Goal: Task Accomplishment & Management: Complete application form

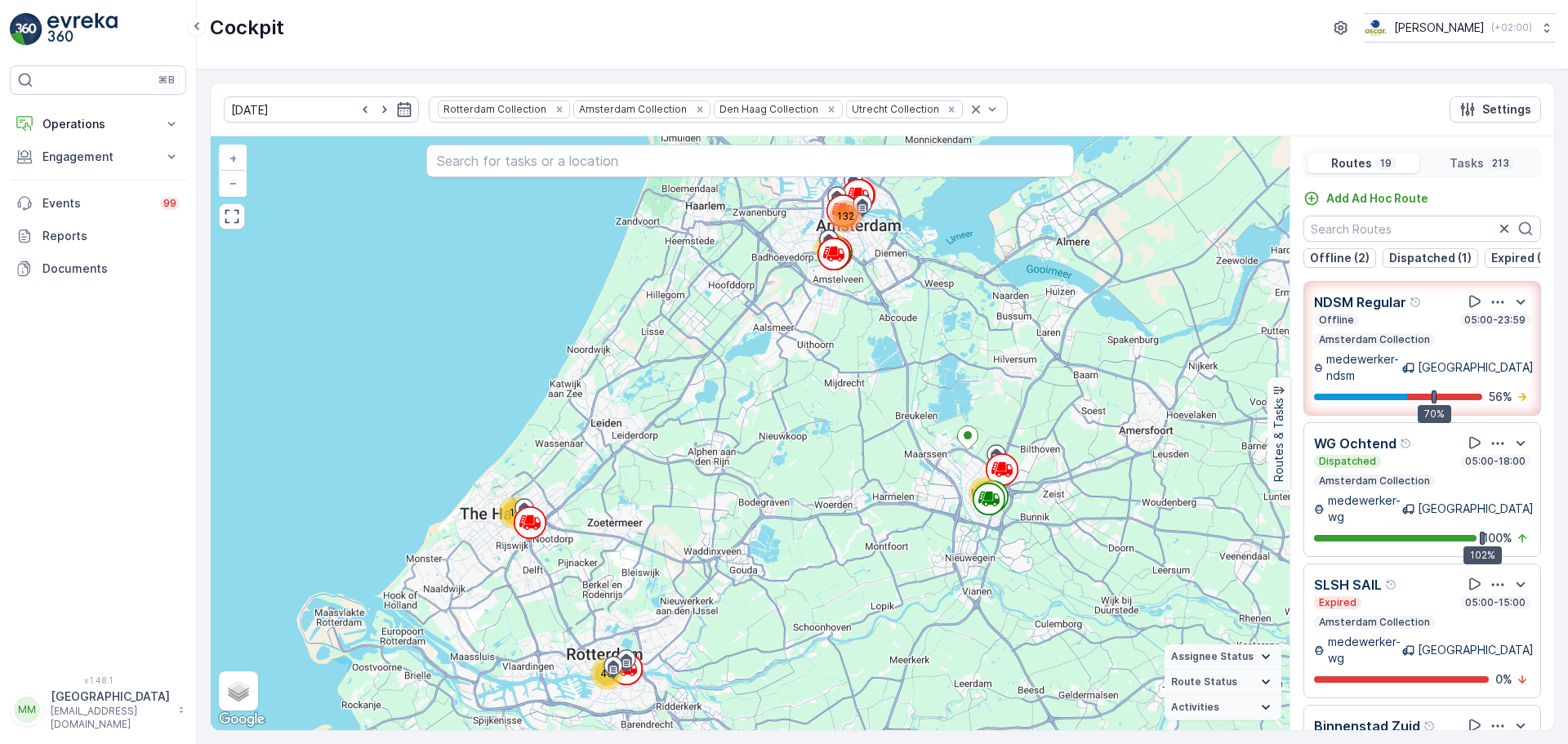
scroll to position [1668, 0]
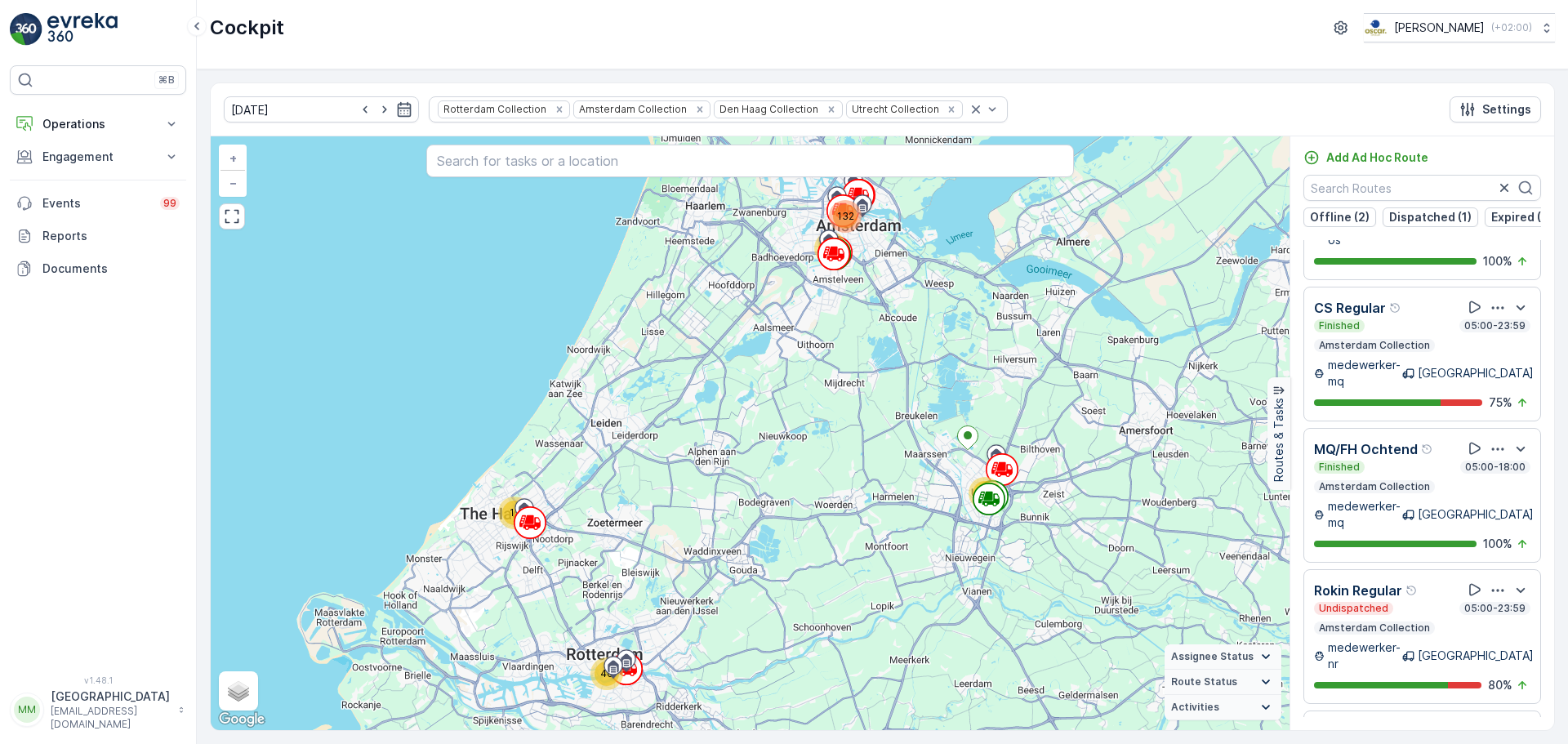
click at [63, 33] on img at bounding box center [82, 29] width 70 height 32
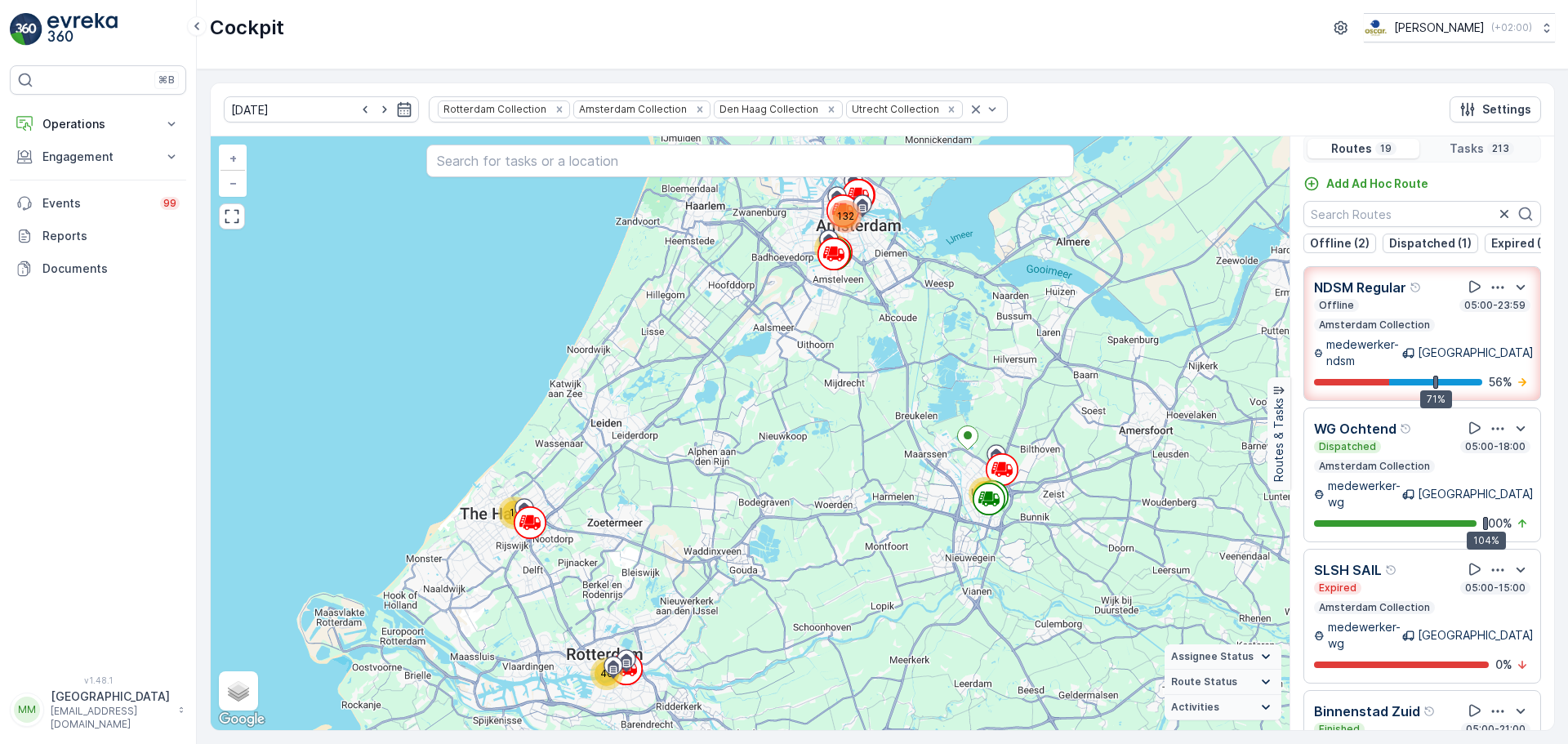
scroll to position [0, 0]
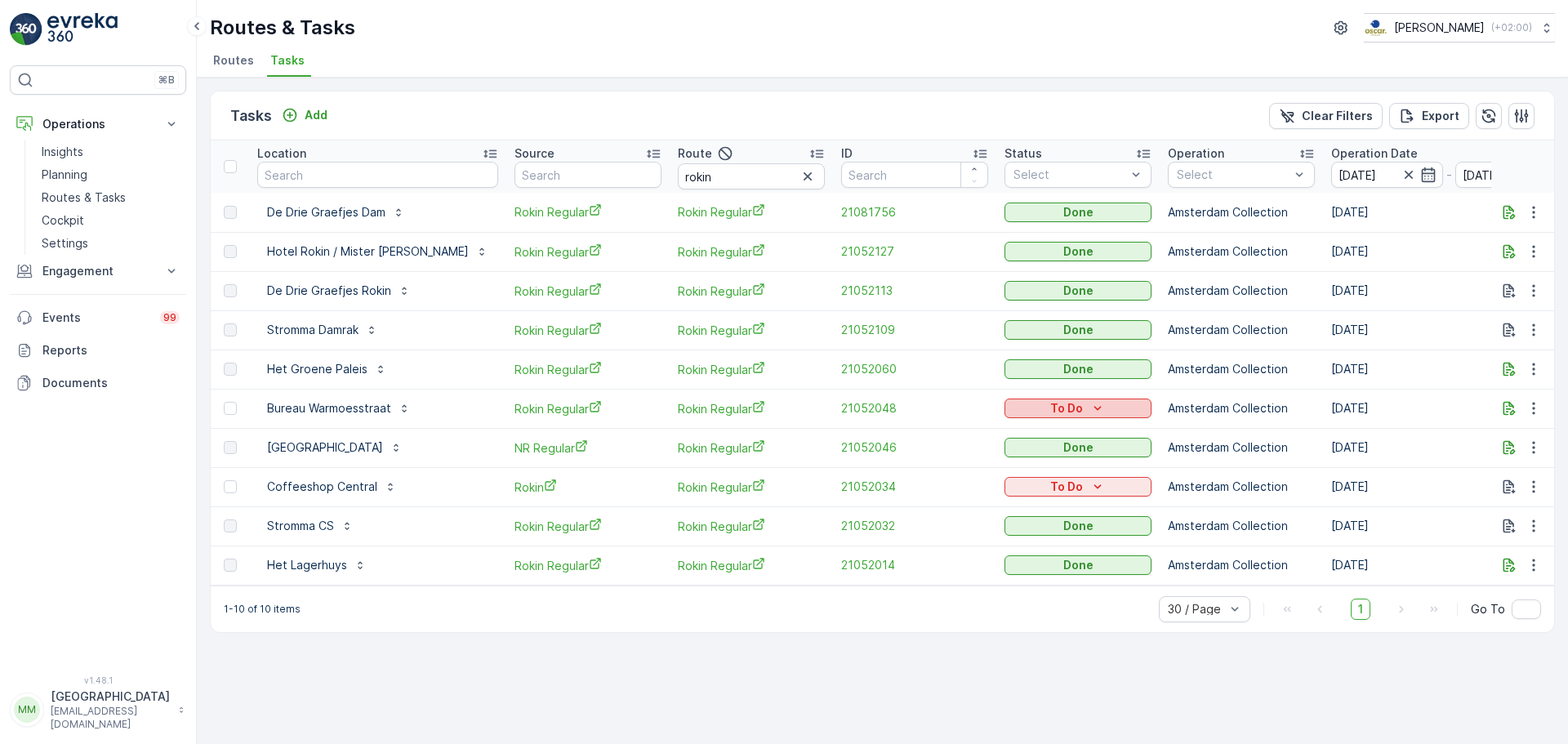
click at [1011, 412] on div "To Do" at bounding box center [1078, 408] width 134 height 16
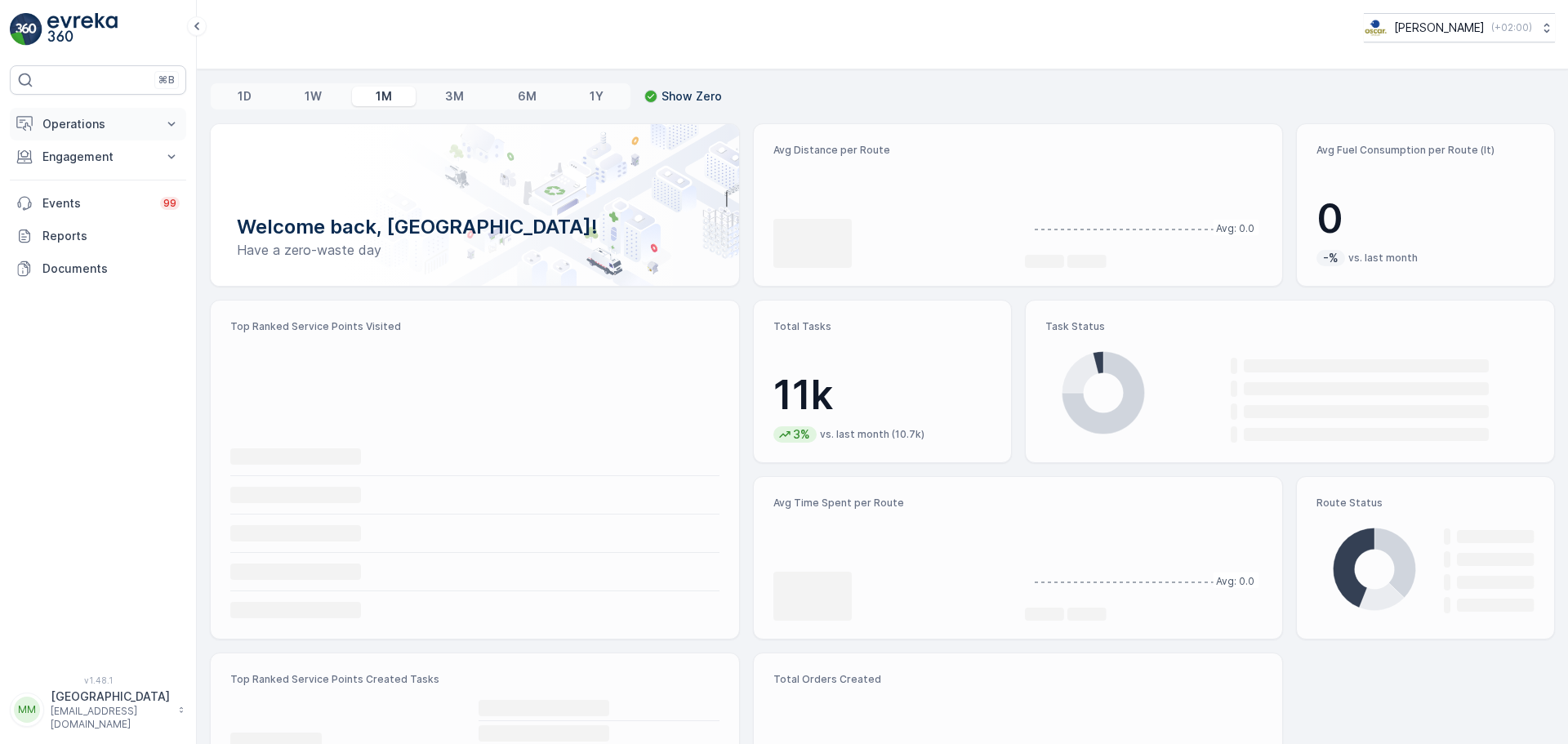
click at [49, 128] on p "Operations" at bounding box center [98, 124] width 111 height 16
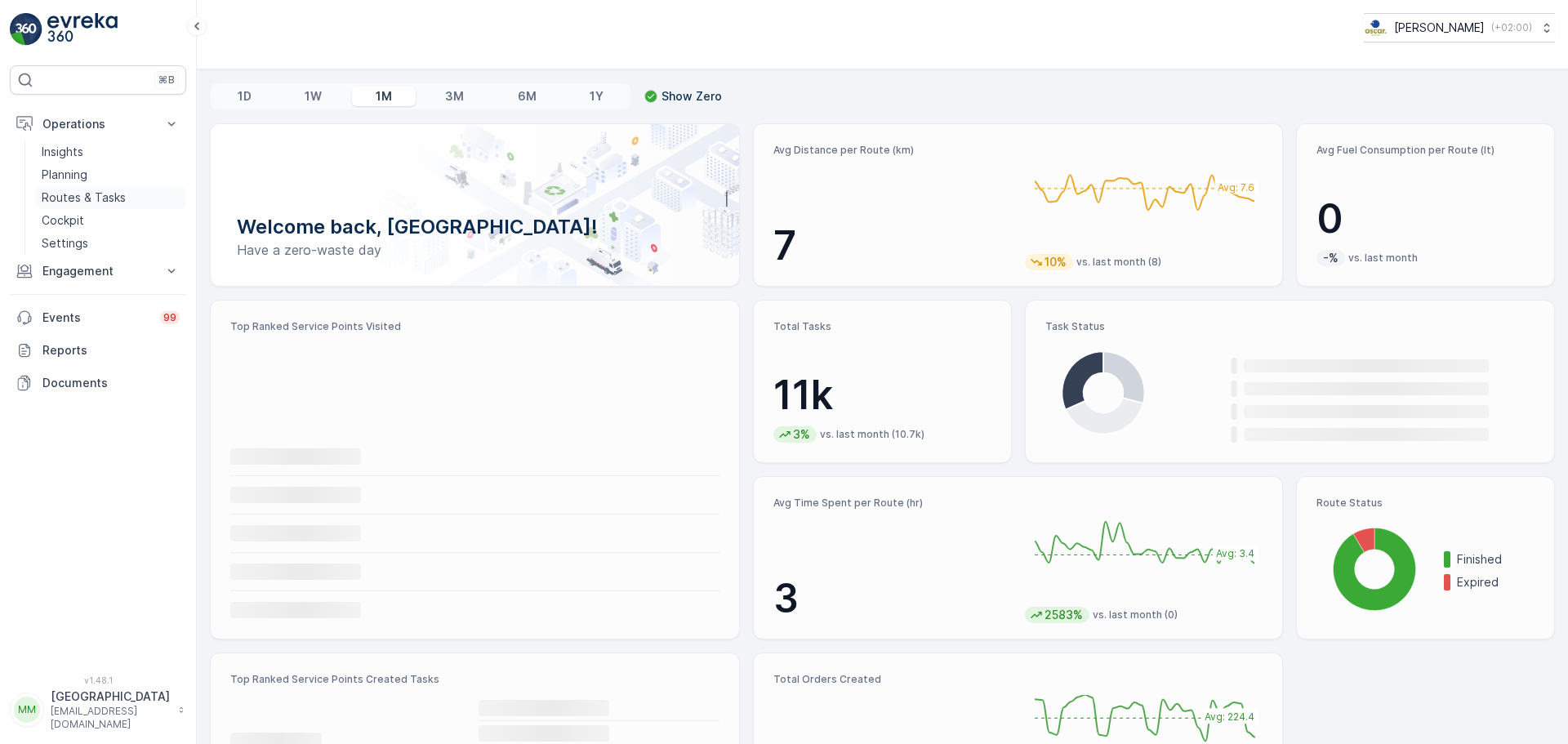
click at [89, 191] on p "Routes & Tasks" at bounding box center [84, 197] width 84 height 16
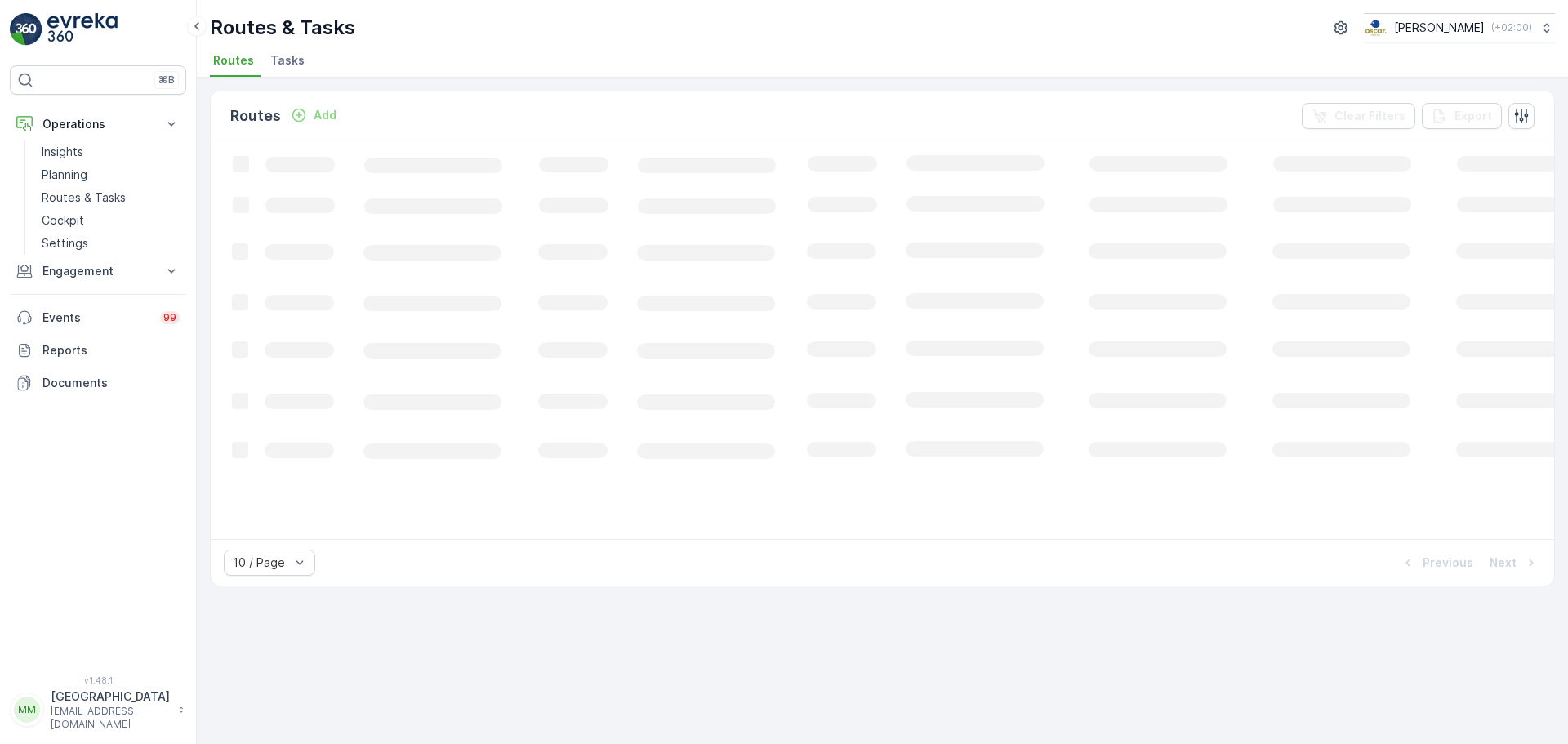
click at [283, 63] on span "Tasks" at bounding box center [287, 60] width 34 height 16
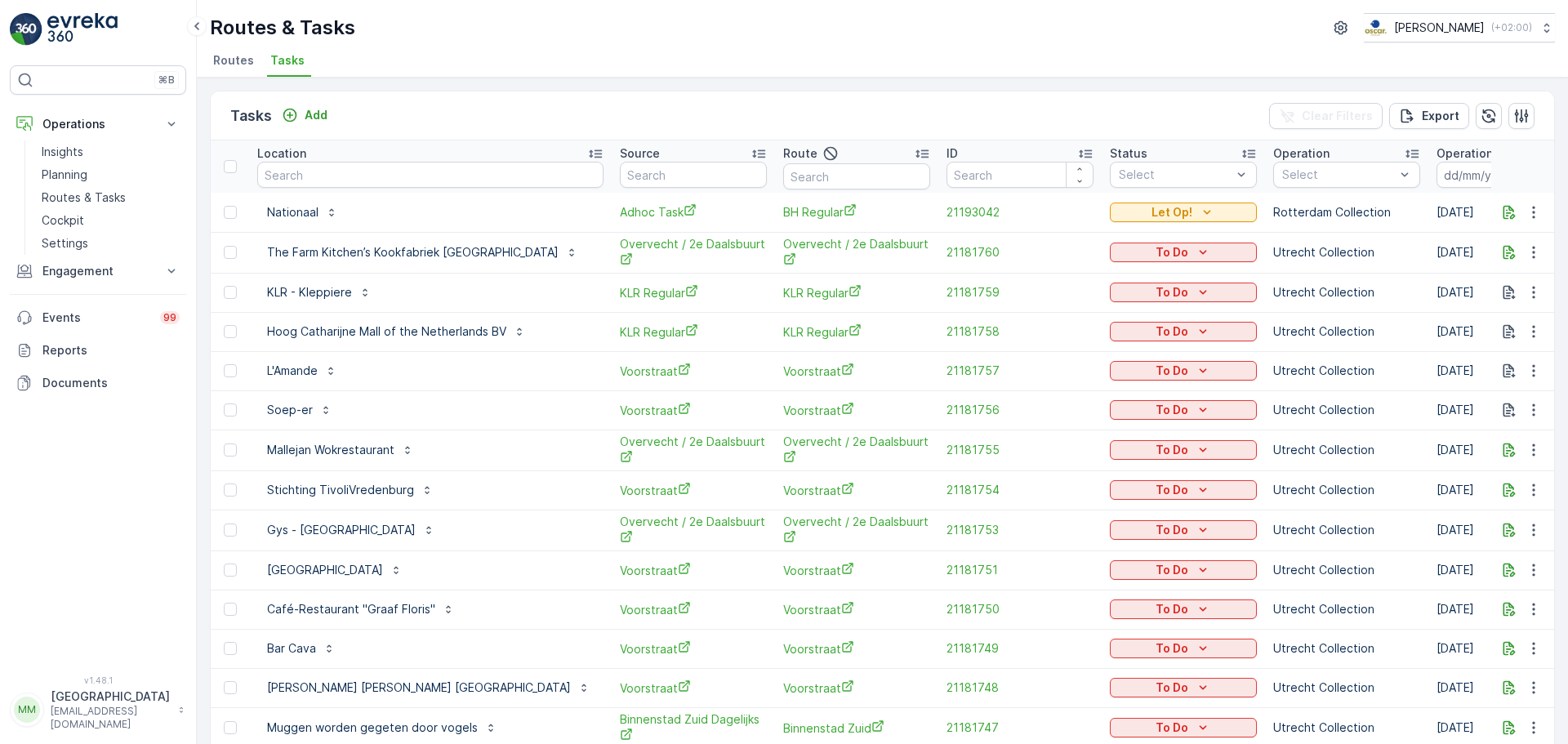
click at [330, 167] on input "text" at bounding box center [430, 174] width 346 height 27
type input "pacific"
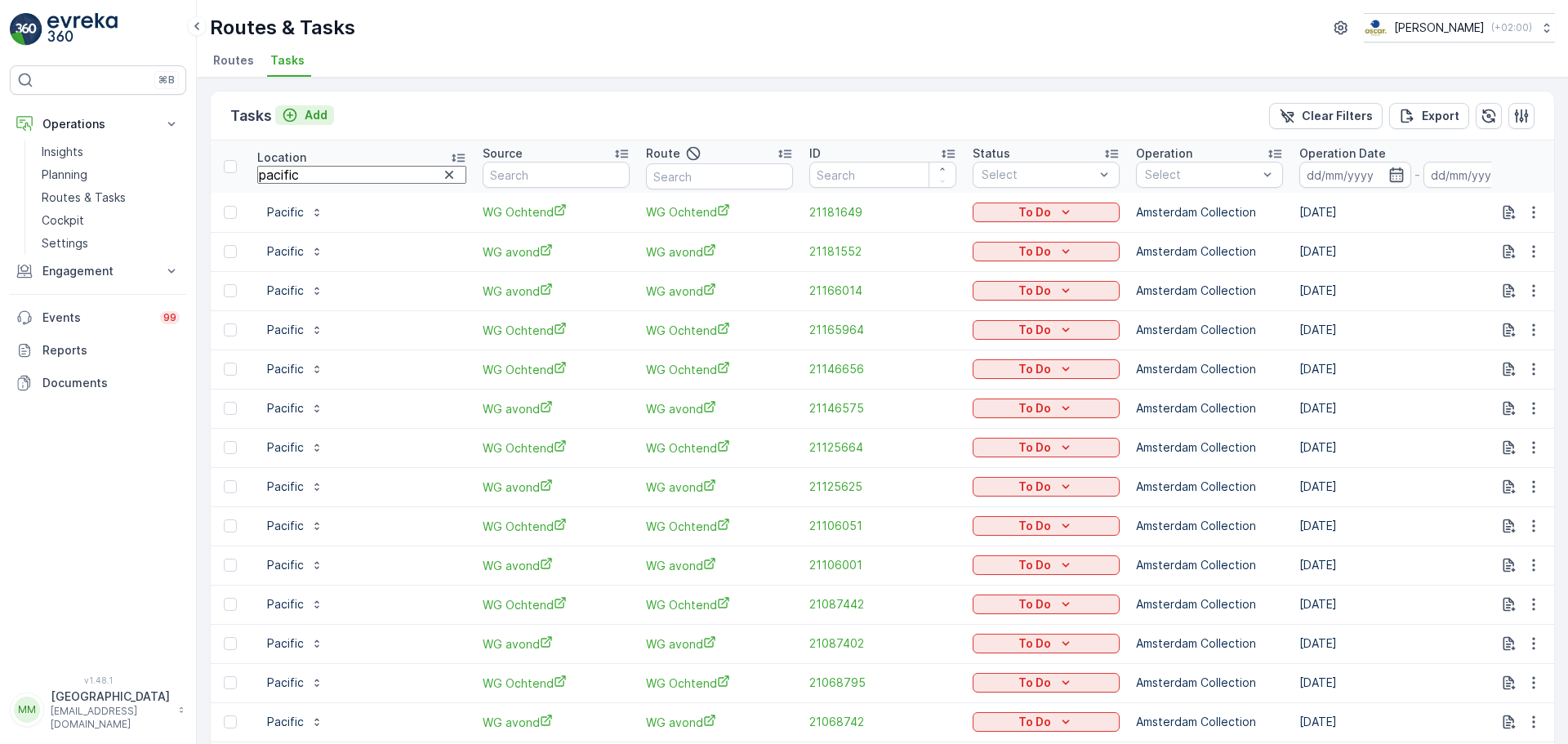
click at [328, 122] on button "Add" at bounding box center [305, 115] width 59 height 20
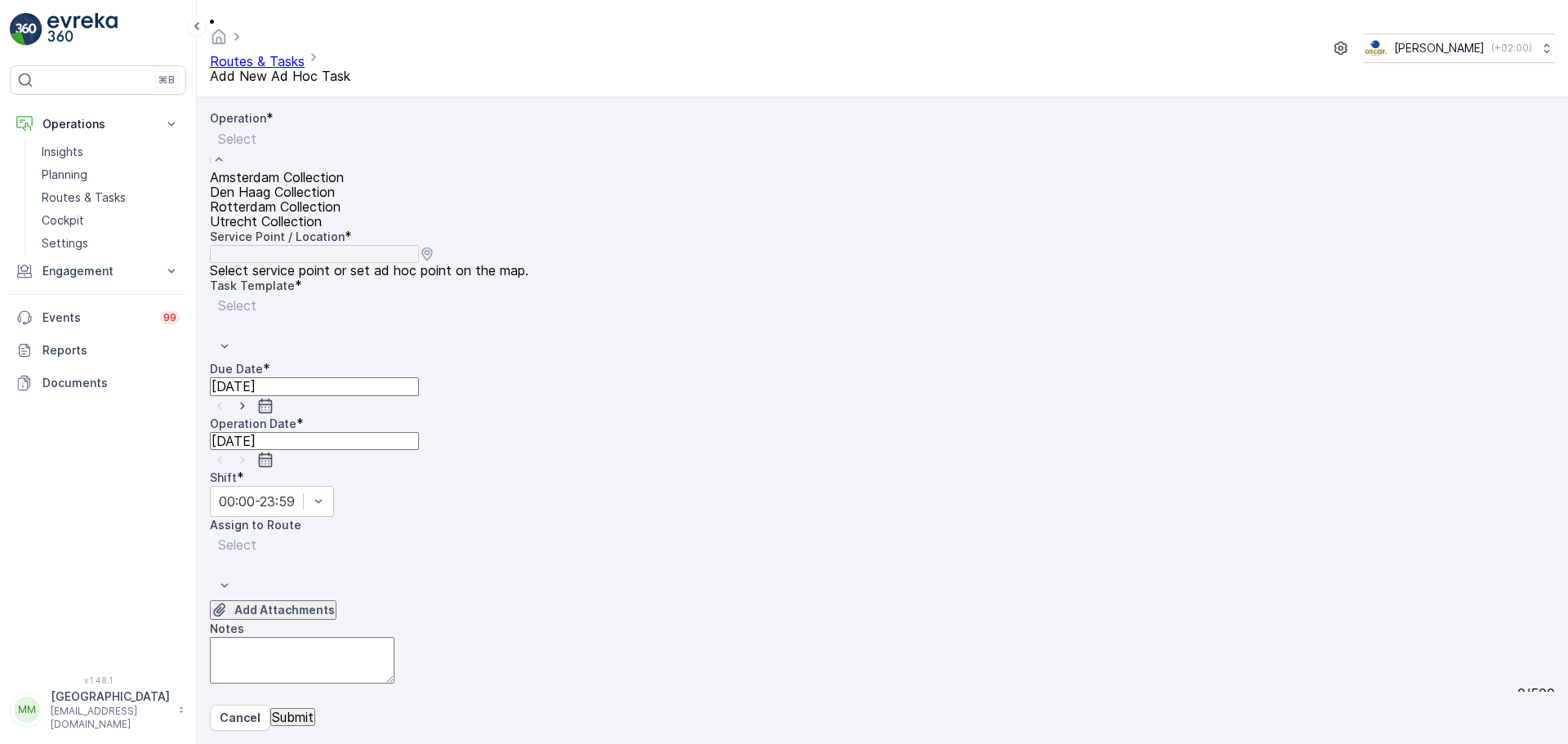
click at [344, 134] on div "Select" at bounding box center [276, 148] width 134 height 44
click at [344, 172] on div "Amsterdam Collection" at bounding box center [276, 177] width 134 height 15
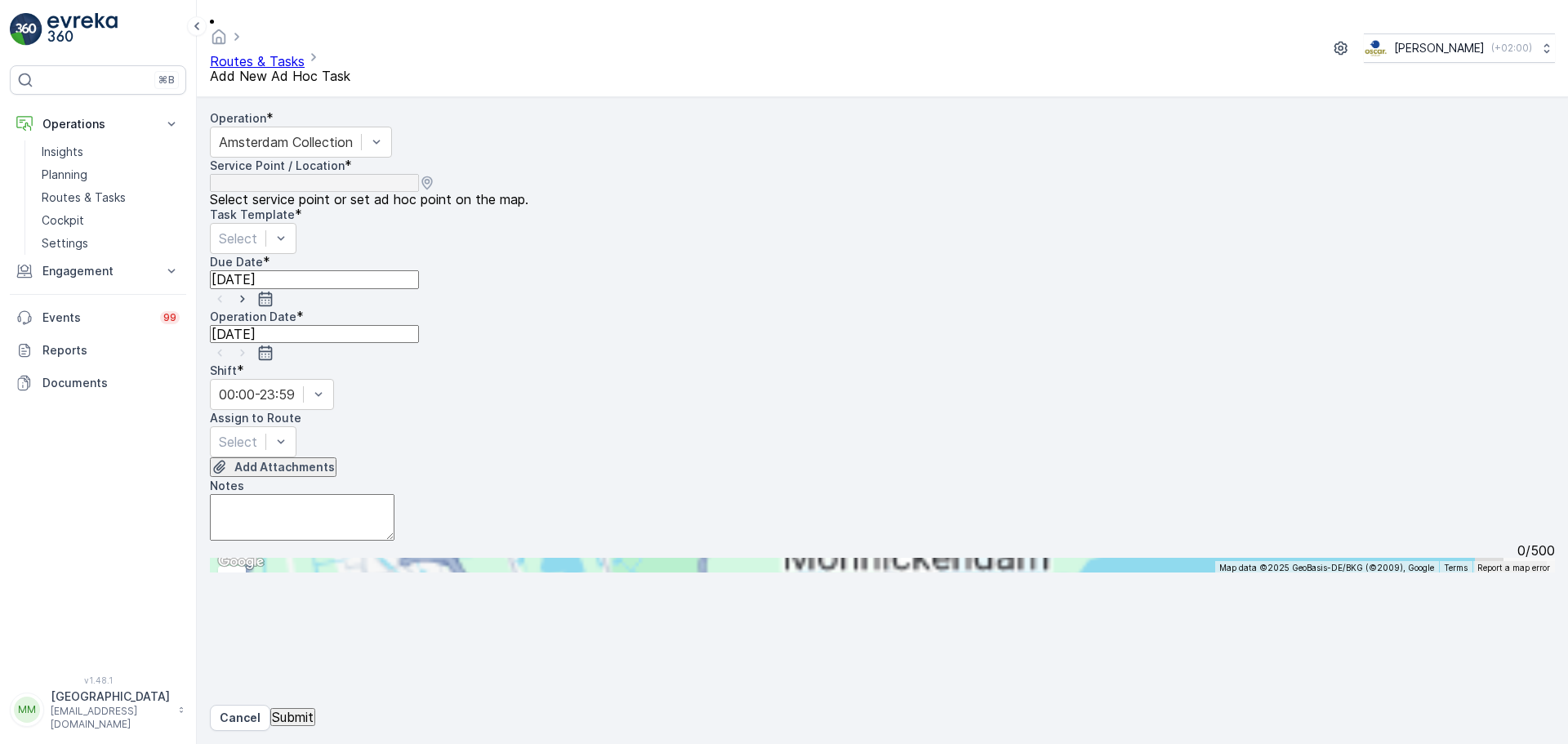
click at [1121, 558] on div "135 178 8 37 54 2 29 48 7 18 11 5 7 6 78 + − Satellite Roadmap Terrain Hybrid L…" at bounding box center [882, 564] width 1345 height 15
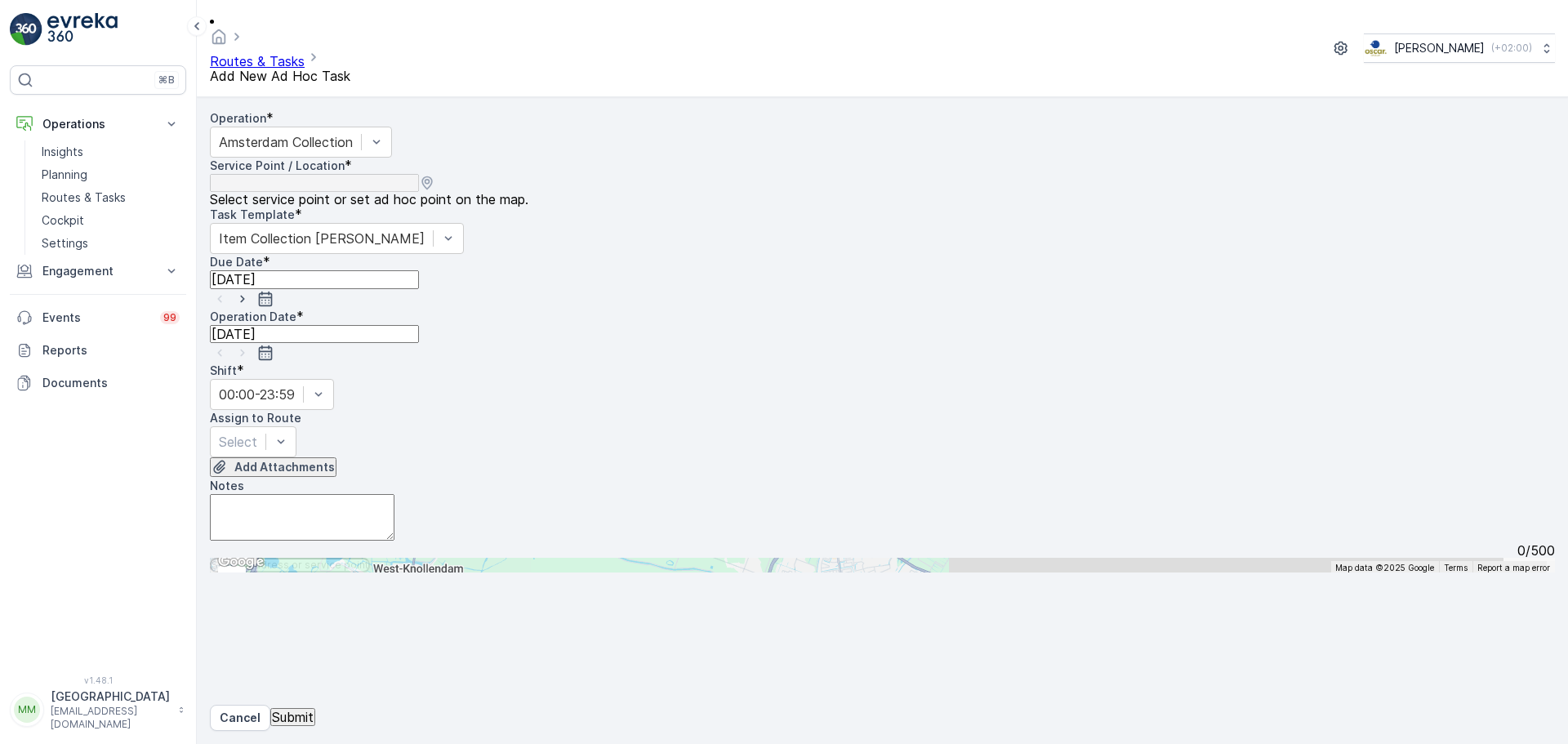
click at [370, 558] on input "text" at bounding box center [289, 564] width 160 height 15
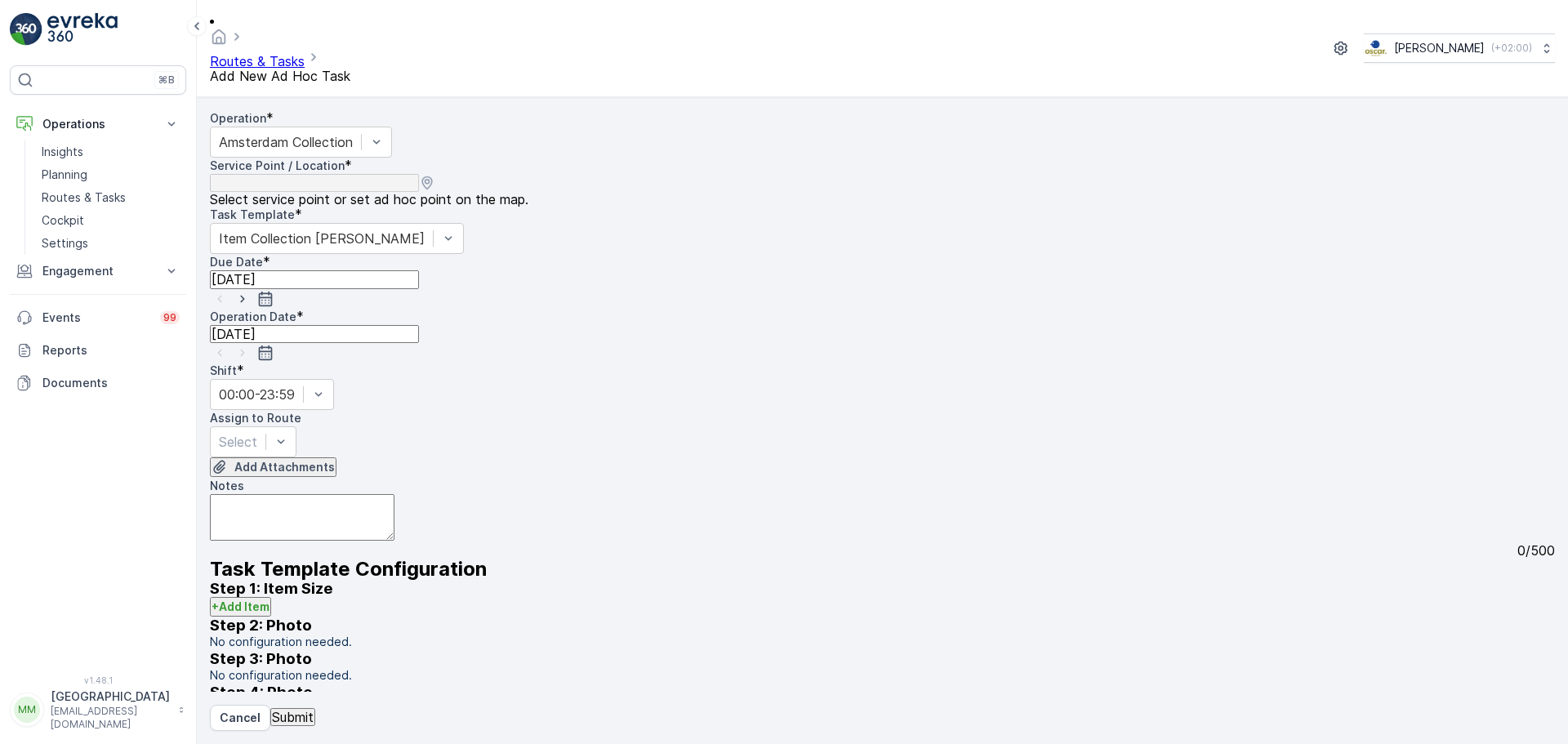
type input "pac"
click at [257, 229] on div at bounding box center [238, 238] width 38 height 18
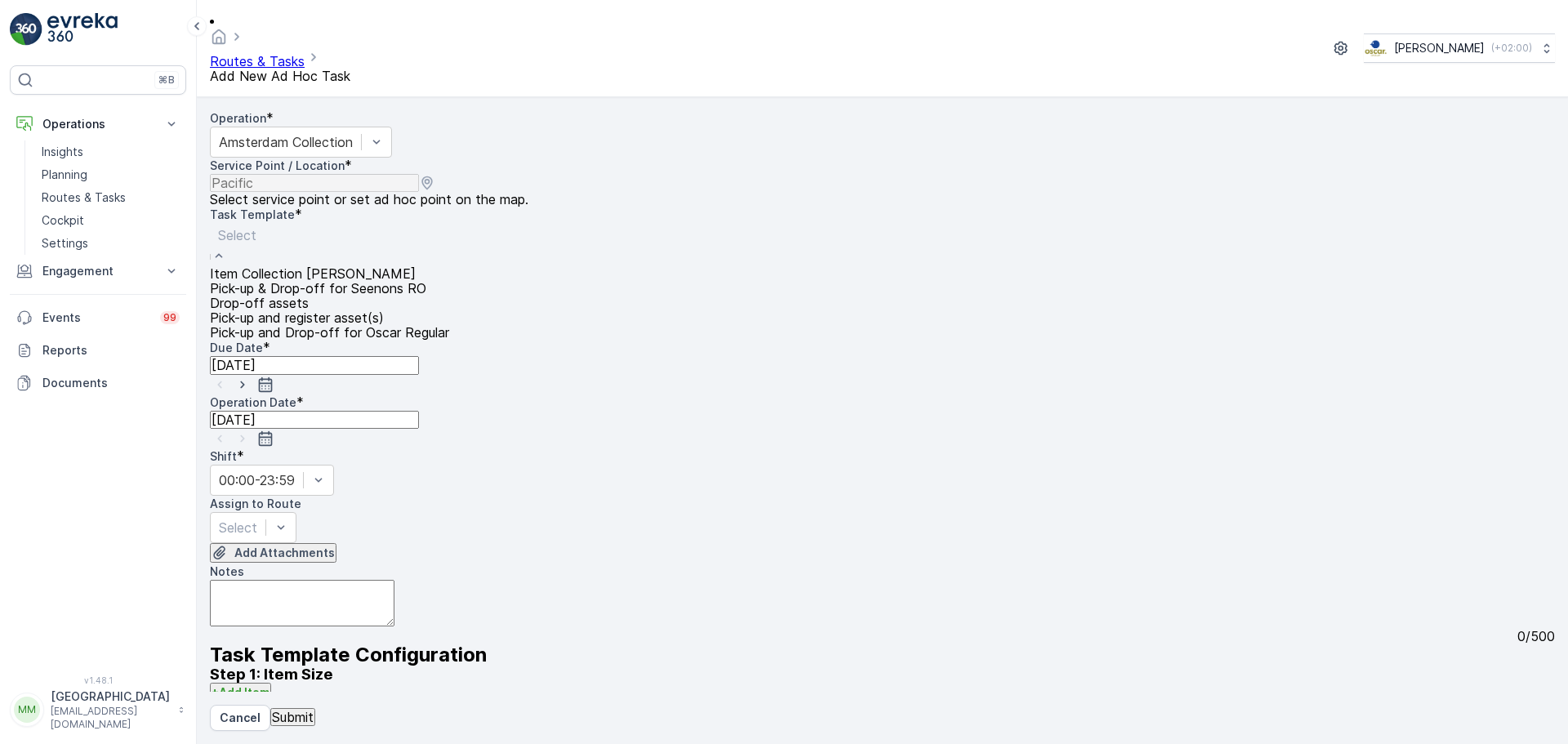
click at [427, 266] on div "Item Collection [PERSON_NAME]" at bounding box center [329, 273] width 240 height 15
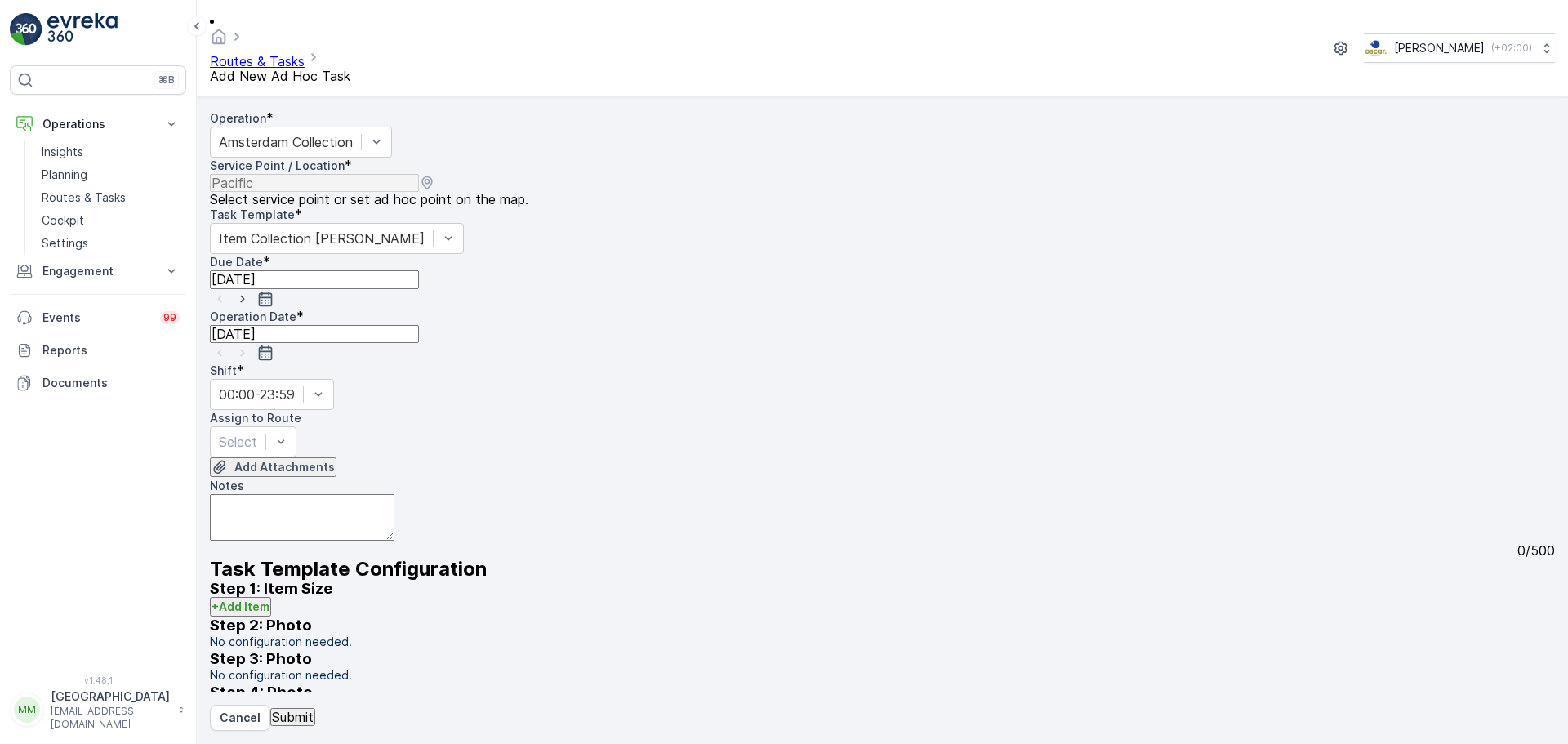
drag, startPoint x: 820, startPoint y: 199, endPoint x: 580, endPoint y: 242, distance: 243.8
click at [251, 291] on icon "button" at bounding box center [242, 298] width 16 height 16
type input "25.08.2025"
click at [251, 345] on icon "button" at bounding box center [242, 352] width 16 height 16
type input "25.08.2025"
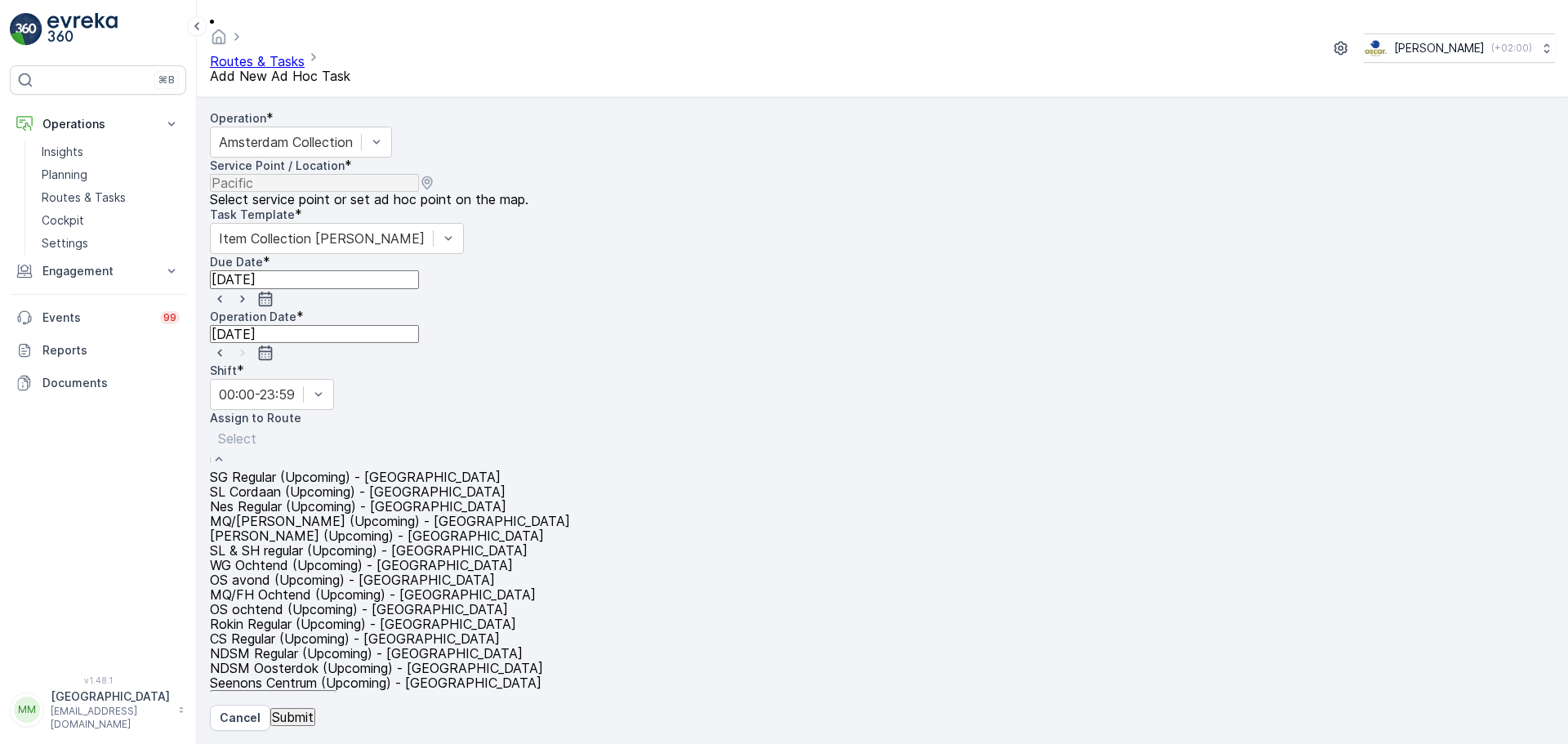
click at [438, 429] on div at bounding box center [390, 438] width 344 height 18
click at [358, 558] on span "WG Ochtend (Upcoming) - Amsterdam" at bounding box center [361, 564] width 303 height 15
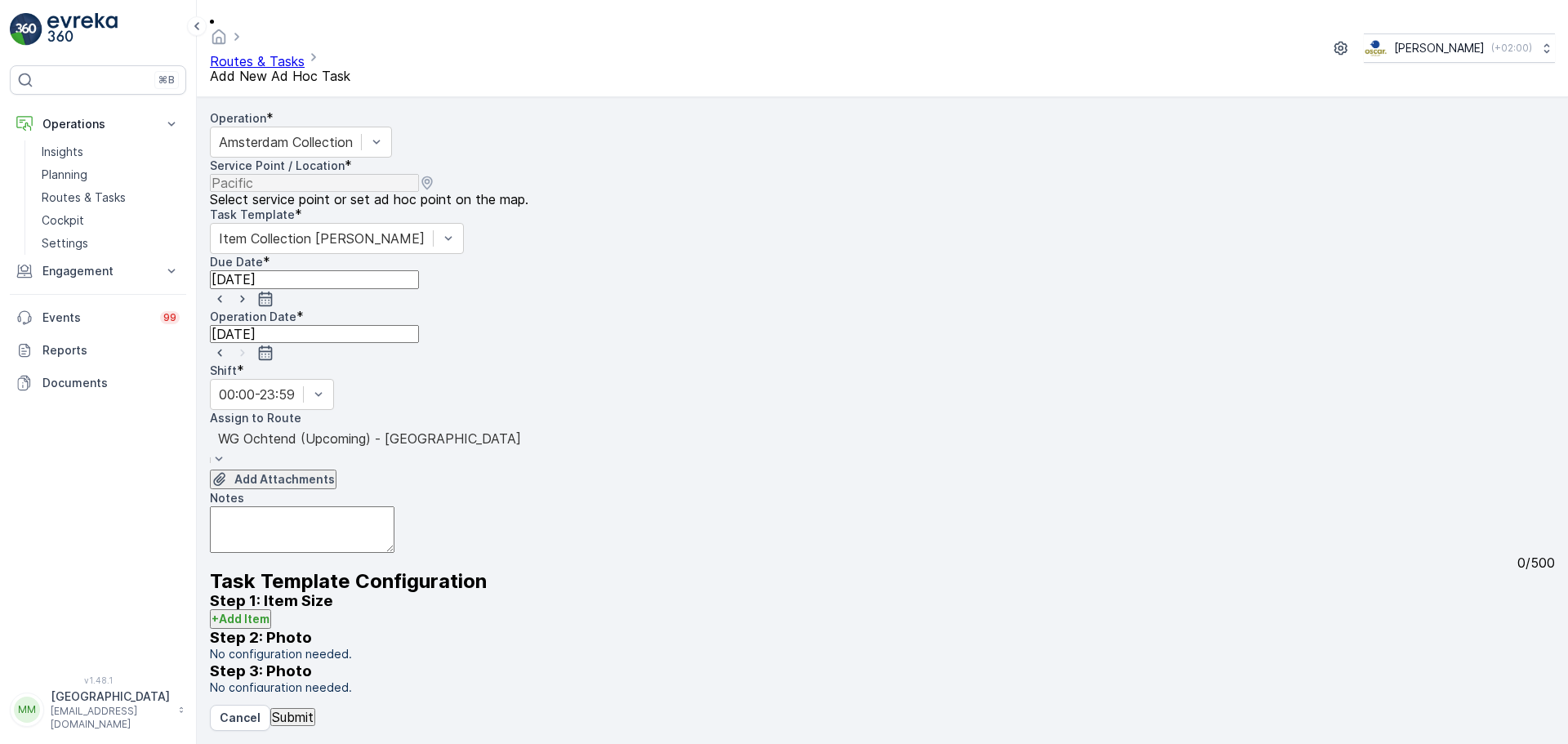
scroll to position [163, 0]
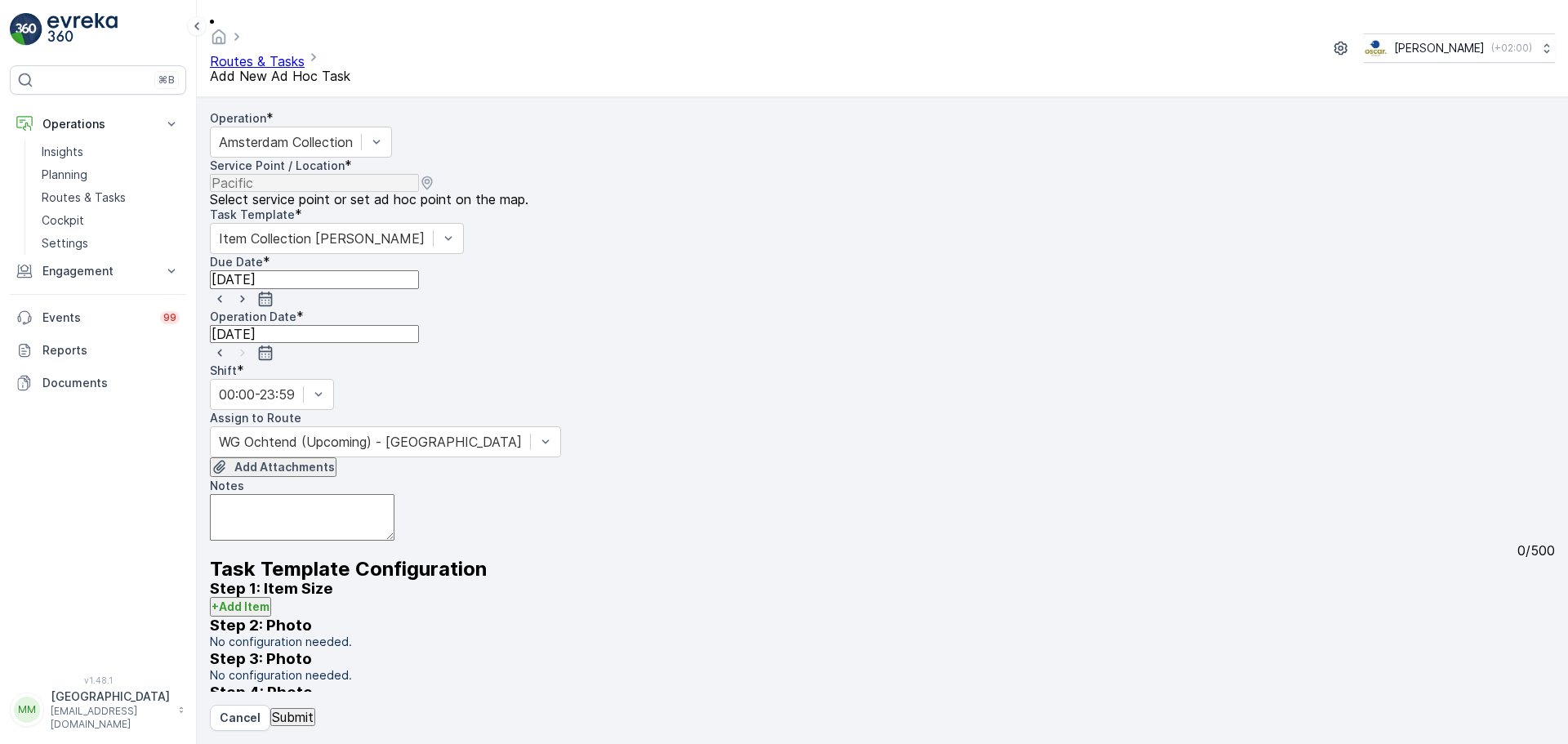
click at [328, 494] on textarea "Notes" at bounding box center [302, 517] width 185 height 46
type textarea "graag 10x 60L Rest brengen"
click at [306, 726] on button "Submit" at bounding box center [293, 717] width 45 height 18
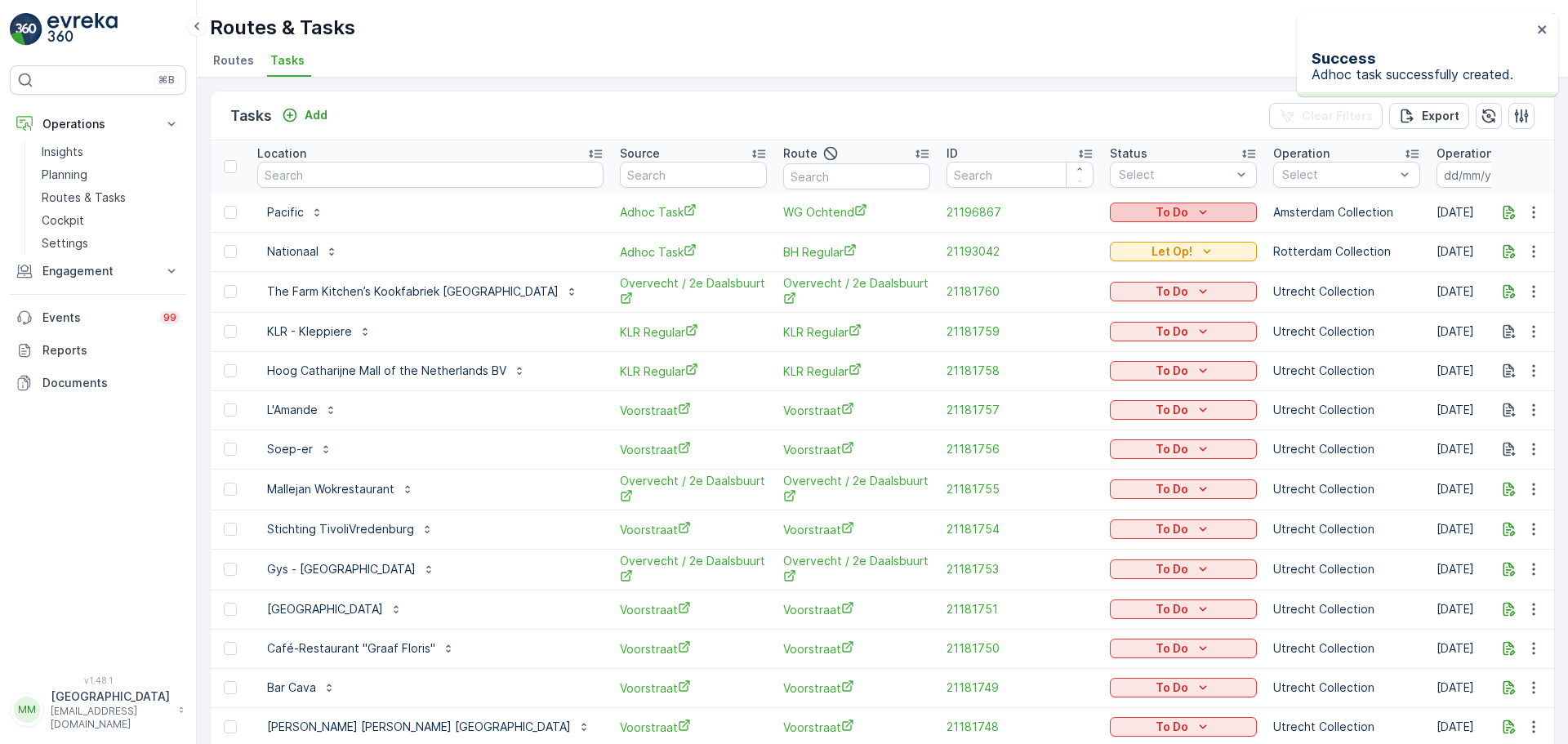
click at [1109, 221] on button "To Do" at bounding box center [1183, 212] width 147 height 20
click at [1076, 240] on span "Let Op!" at bounding box center [1079, 238] width 41 height 16
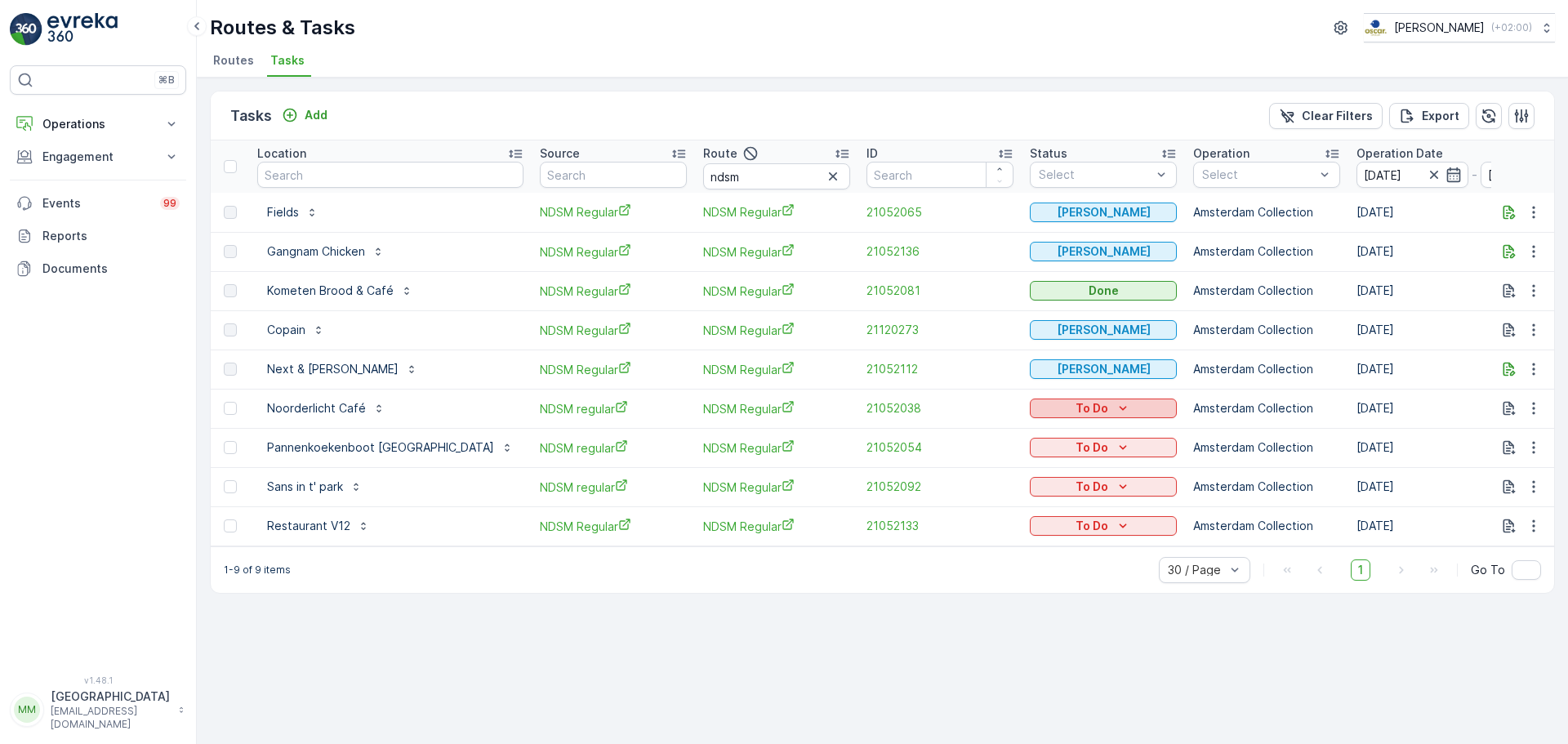
click at [1075, 410] on p "To Do" at bounding box center [1092, 408] width 33 height 16
click at [1019, 505] on span "Cancelled" at bounding box center [1009, 501] width 55 height 16
click at [1075, 451] on p "To Do" at bounding box center [1092, 447] width 33 height 16
click at [1001, 548] on span "Cancelled" at bounding box center [1009, 540] width 55 height 16
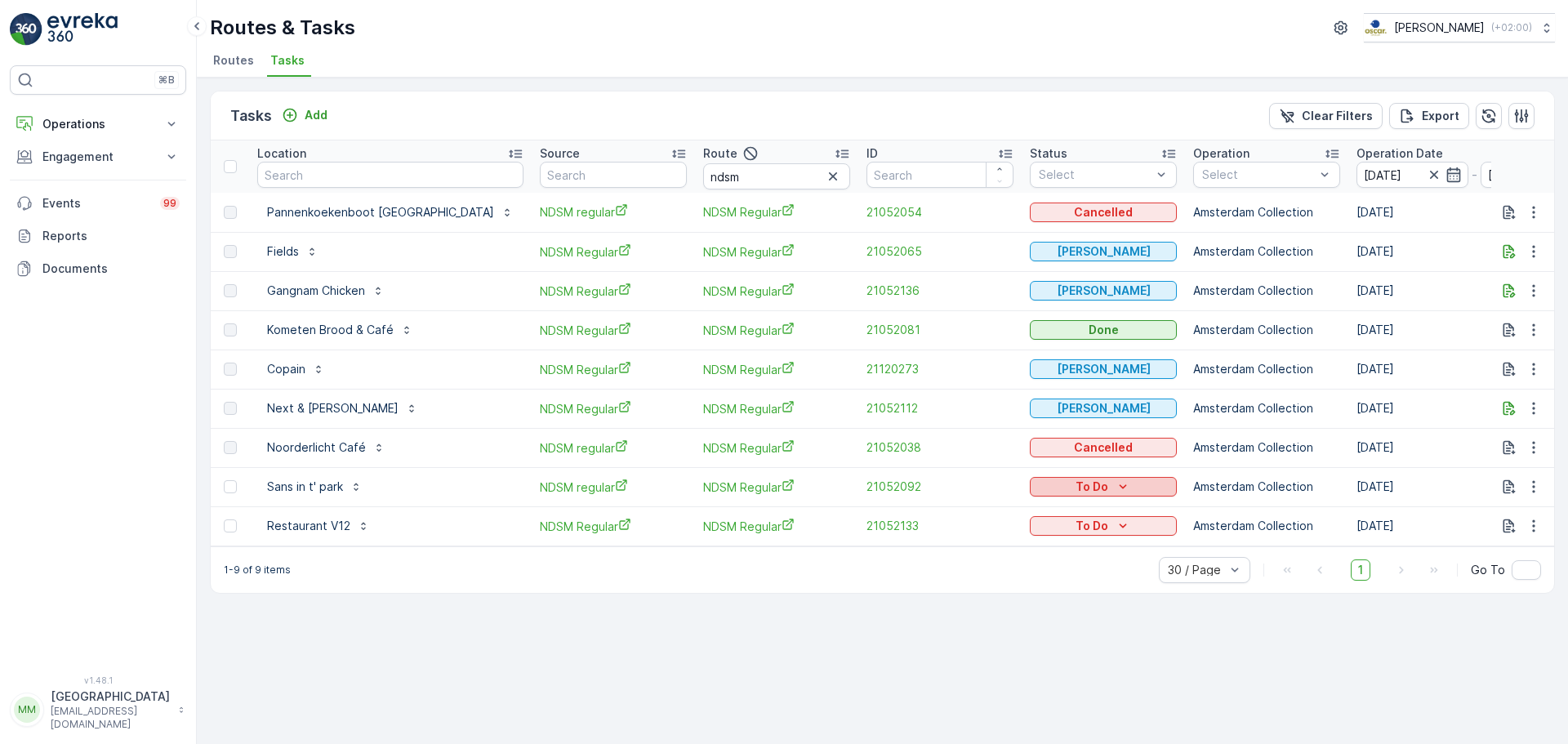
click at [1075, 493] on p "To Do" at bounding box center [1092, 486] width 33 height 16
click at [999, 583] on span "Cancelled" at bounding box center [1009, 579] width 55 height 16
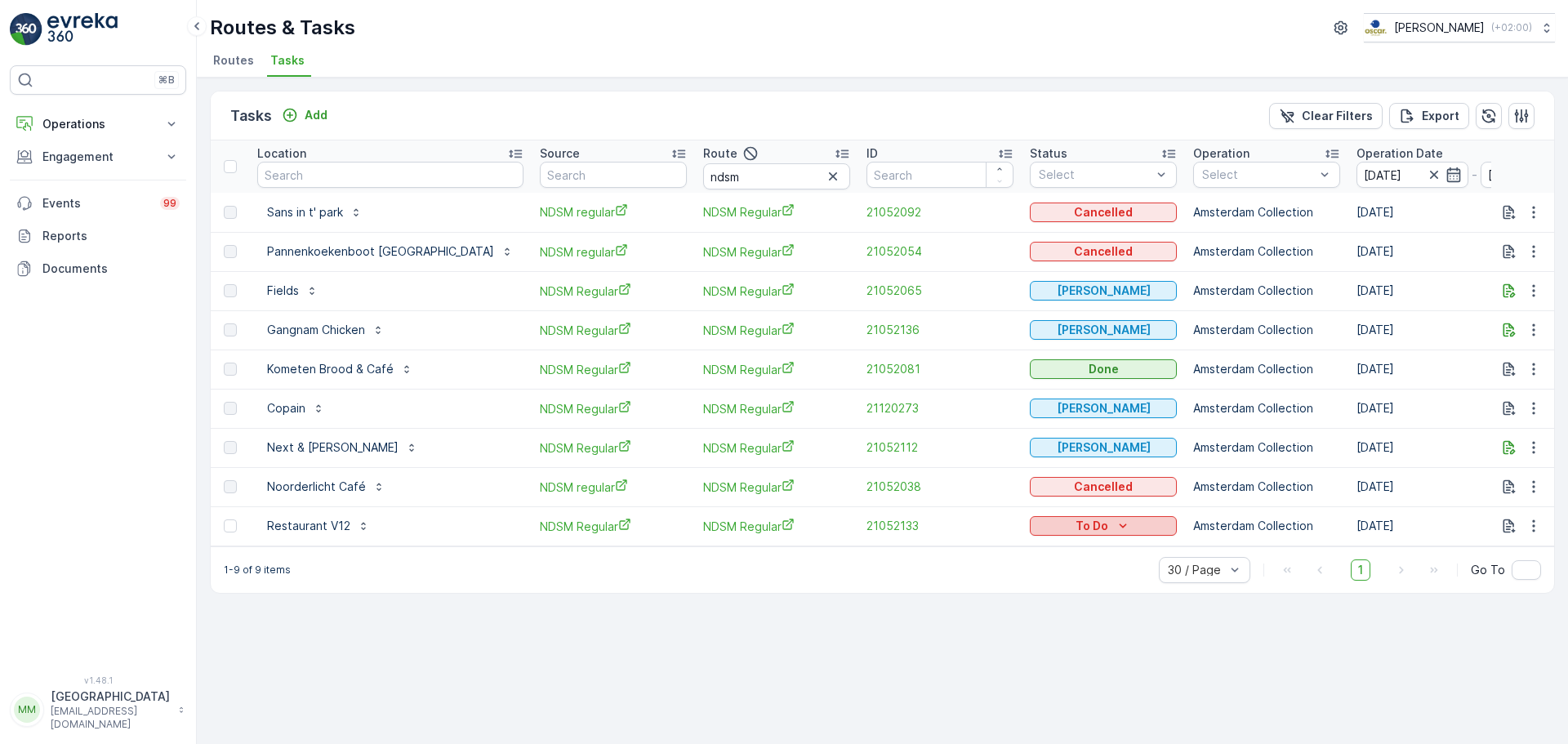
click at [1075, 523] on p "To Do" at bounding box center [1092, 525] width 33 height 16
click at [1019, 621] on span "Cancelled" at bounding box center [1009, 618] width 55 height 16
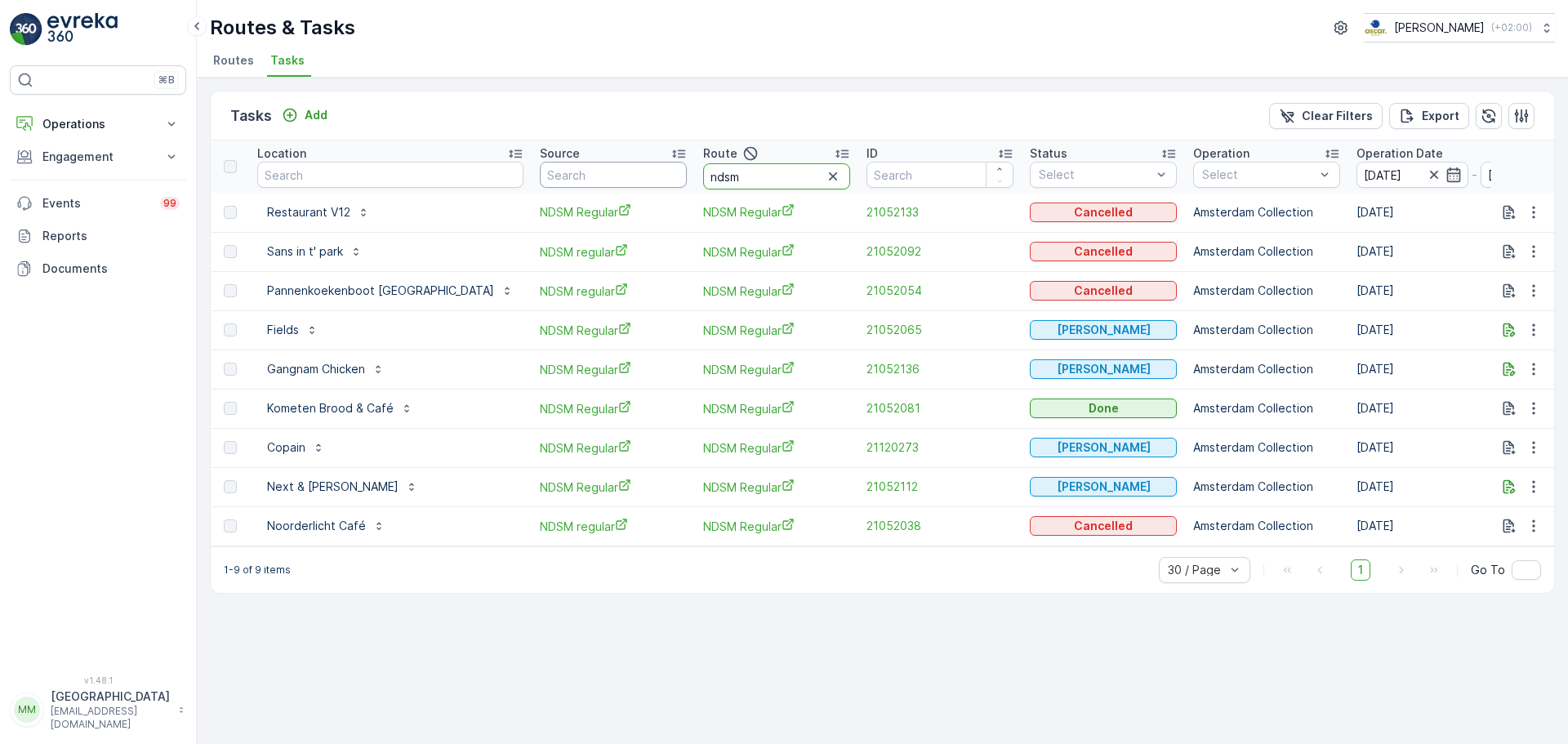
drag, startPoint x: 717, startPoint y: 181, endPoint x: 640, endPoint y: 156, distance: 81.0
click at [634, 158] on tr "Location Source Route ndsm ID Status Select Operation Select Operation Date 24.…" at bounding box center [1530, 166] width 2639 height 52
type input "ps m"
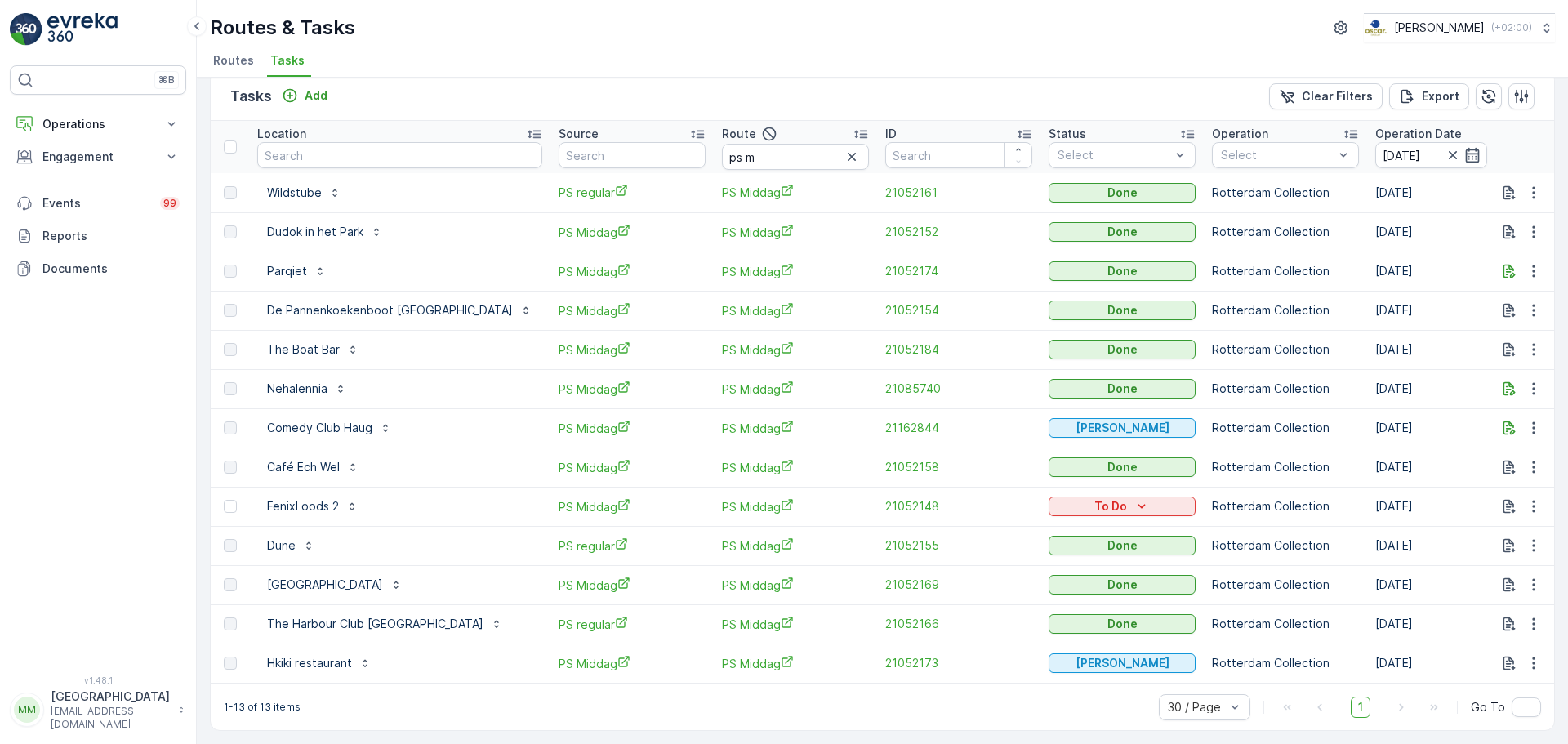
scroll to position [27, 0]
click at [1055, 500] on div "To Do" at bounding box center [1121, 505] width 134 height 16
click at [1005, 593] on span "Cancelled" at bounding box center [1022, 591] width 55 height 16
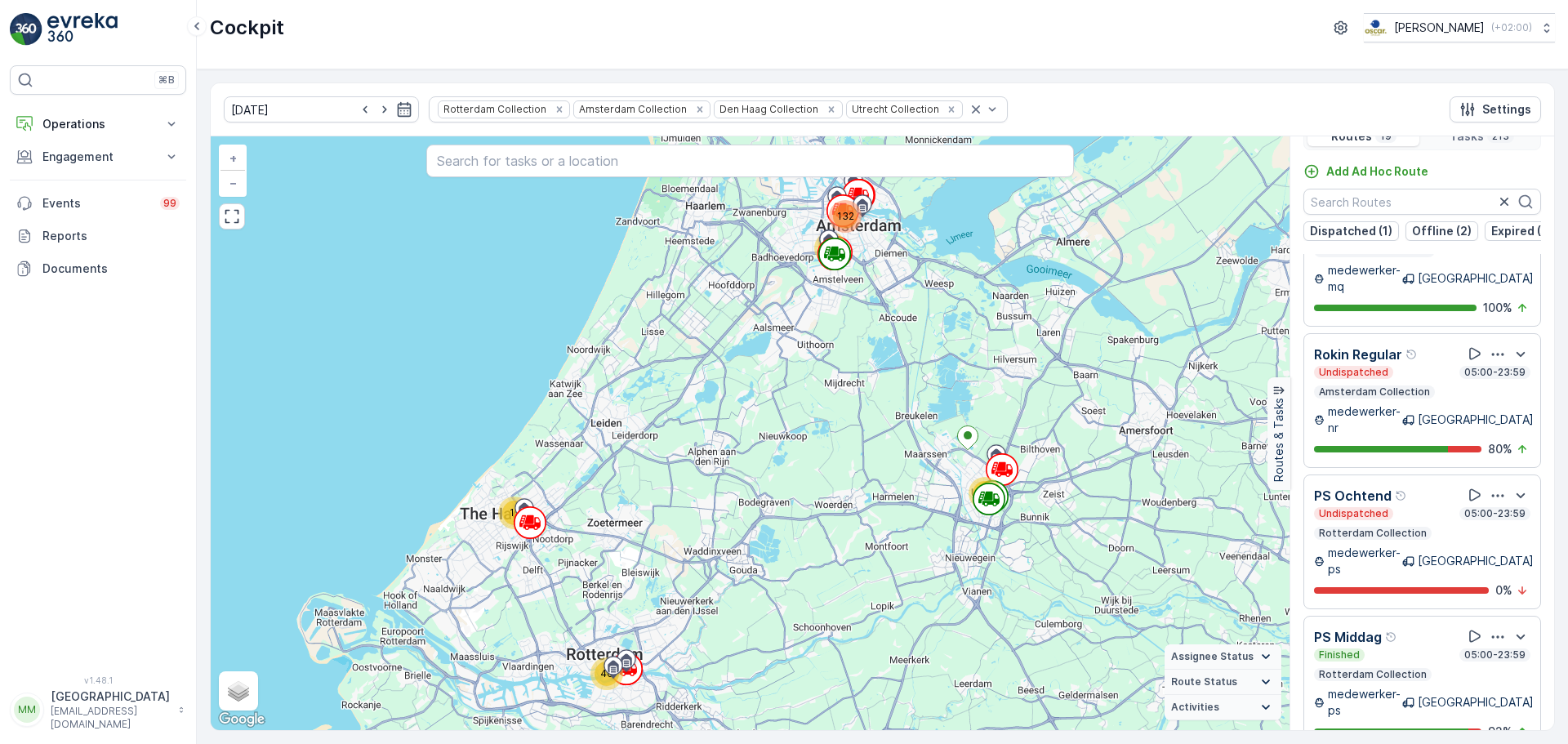
scroll to position [41, 0]
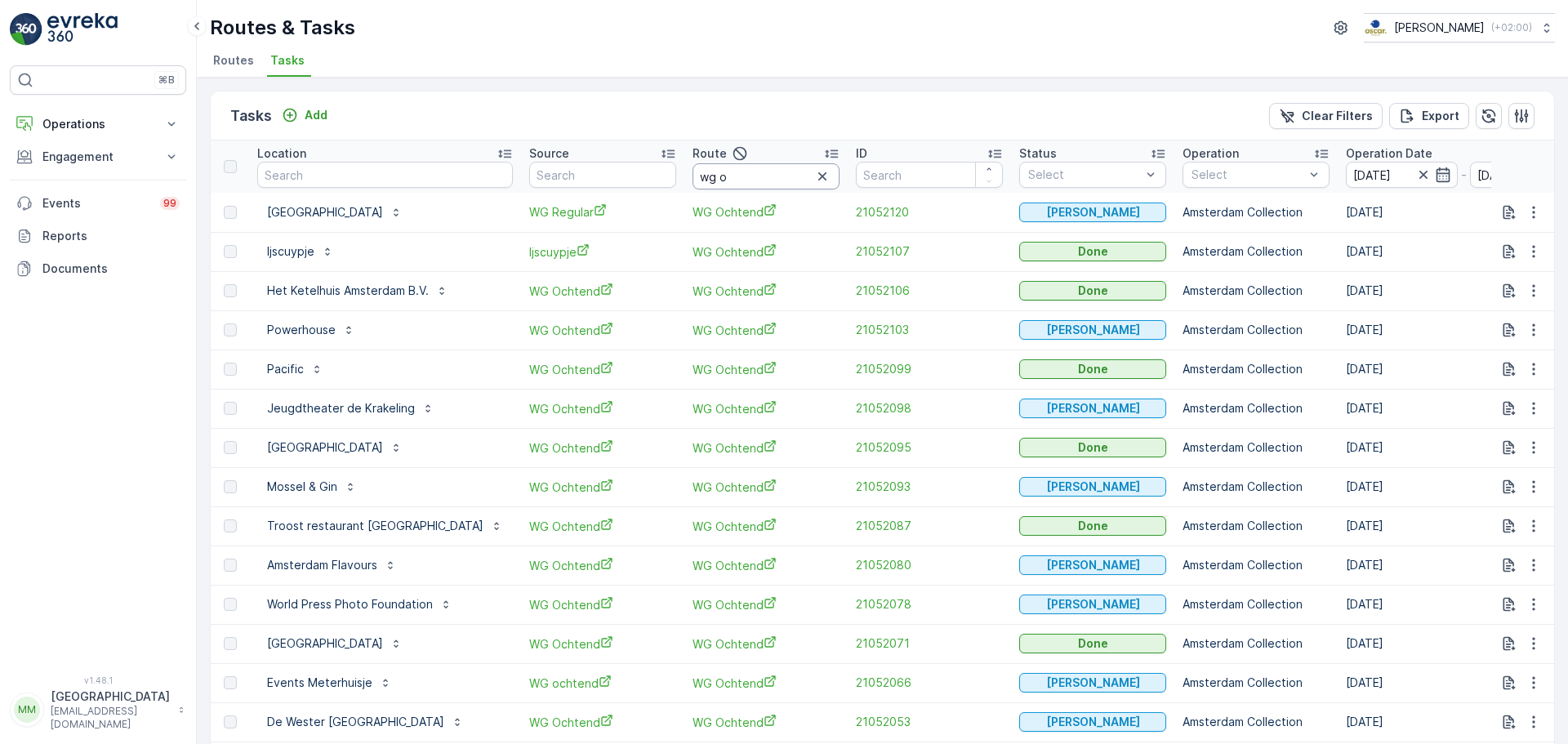
click at [707, 175] on input "wg o" at bounding box center [766, 176] width 147 height 27
type input "wg a"
